Goal: Information Seeking & Learning: Learn about a topic

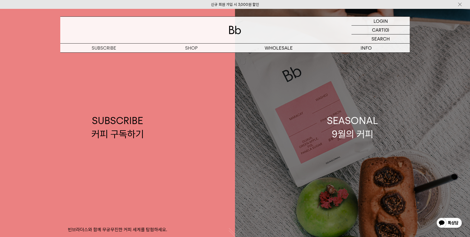
click at [352, 132] on div "SEASONAL 9월의 커피" at bounding box center [352, 127] width 51 height 27
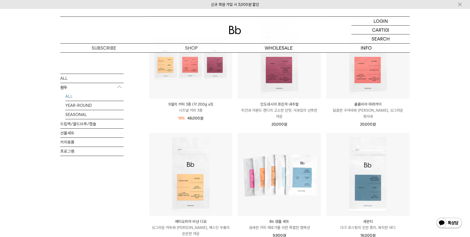
scroll to position [196, 0]
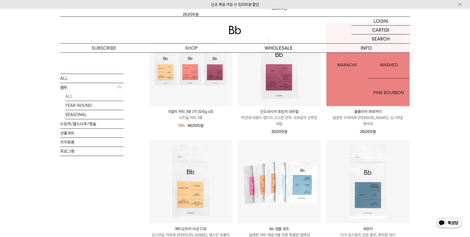
click at [369, 85] on img at bounding box center [367, 64] width 83 height 83
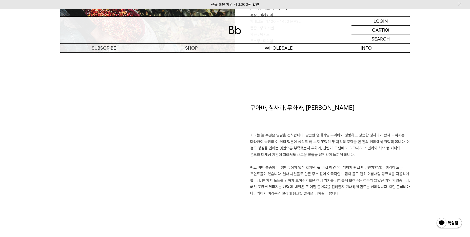
scroll to position [280, 0]
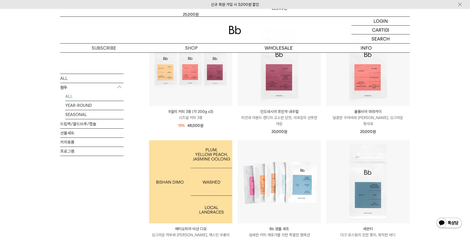
click at [199, 186] on img at bounding box center [190, 181] width 83 height 83
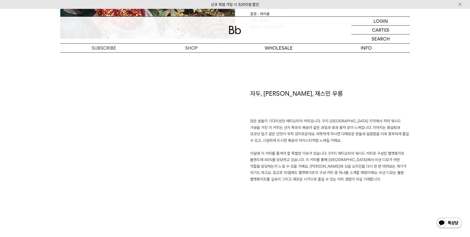
scroll to position [321, 0]
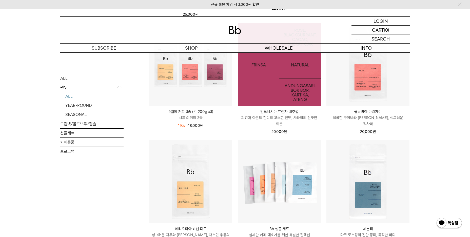
click at [280, 72] on img at bounding box center [279, 64] width 83 height 83
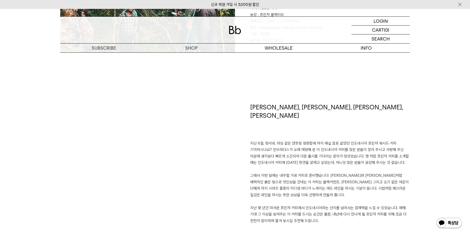
scroll to position [338, 0]
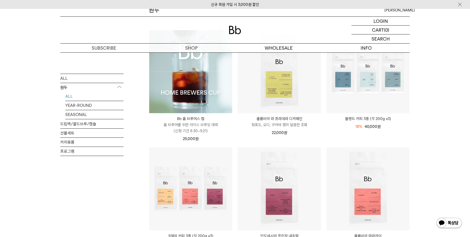
scroll to position [69, 0]
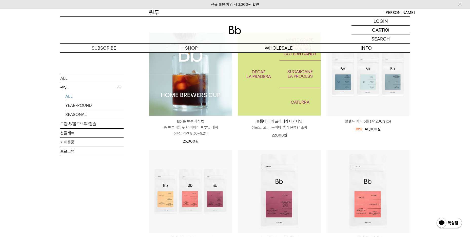
click at [288, 79] on img at bounding box center [279, 74] width 83 height 83
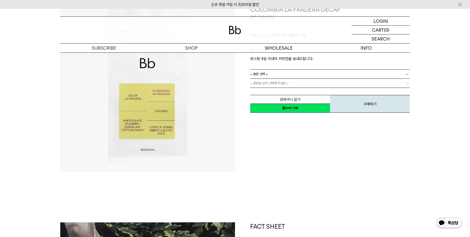
scroll to position [49, 0]
